Goal: Check status: Check status

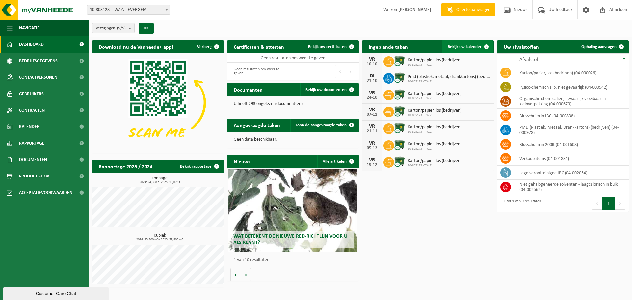
click at [465, 47] on span "Bekijk uw kalender" at bounding box center [465, 47] width 34 height 4
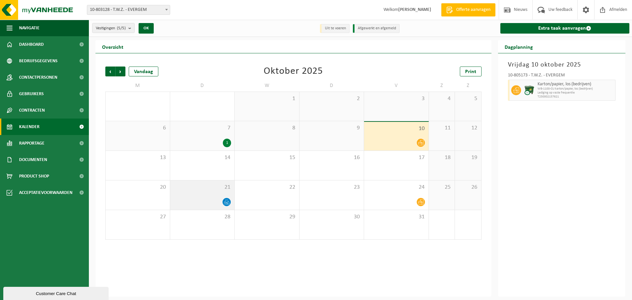
click at [228, 202] on icon at bounding box center [227, 202] width 6 height 6
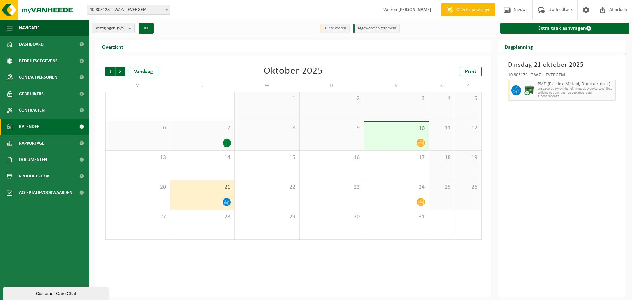
click at [207, 199] on div at bounding box center [203, 202] width 58 height 9
click at [569, 95] on span "T250002960927" at bounding box center [571, 97] width 67 height 4
